Goal: Task Accomplishment & Management: Use online tool/utility

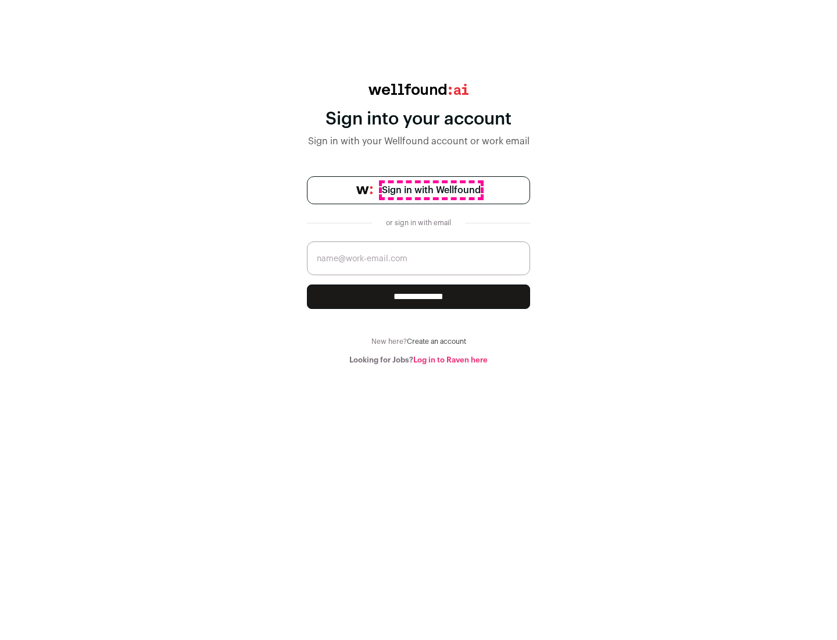
click at [431, 190] on span "Sign in with Wellfound" at bounding box center [431, 190] width 99 height 14
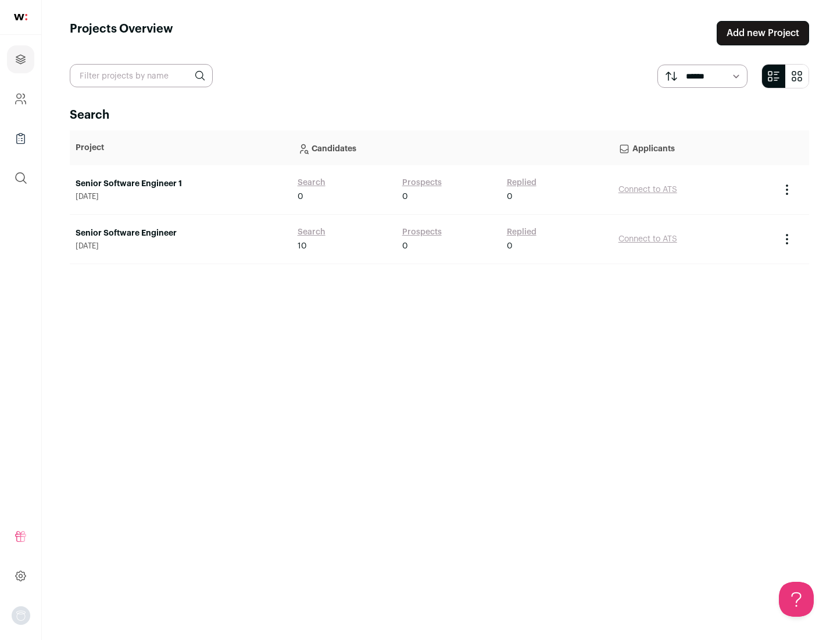
click at [180, 233] on link "Senior Software Engineer" at bounding box center [181, 233] width 211 height 12
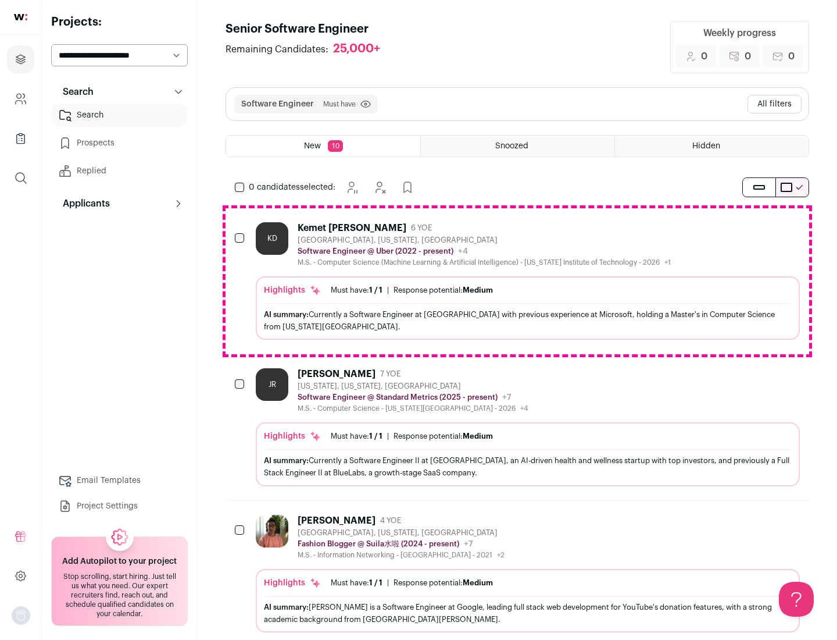
click at [518, 281] on div "Highlights Must have: 1 / 1 How many must haves have been fulfilled? | Response…" at bounding box center [528, 307] width 544 height 63
